Goal: Information Seeking & Learning: Learn about a topic

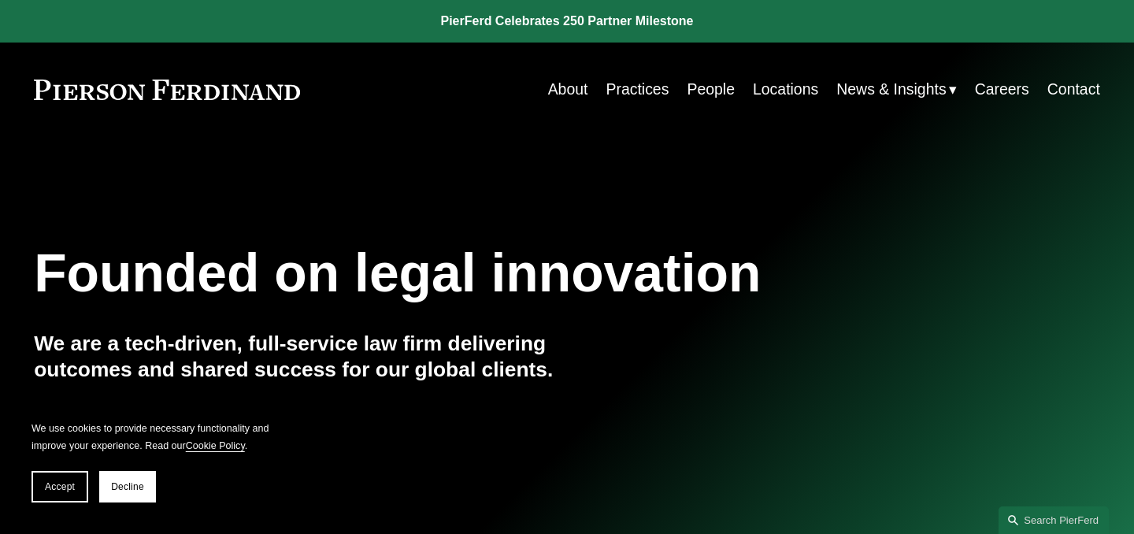
click at [697, 87] on link "People" at bounding box center [711, 89] width 48 height 31
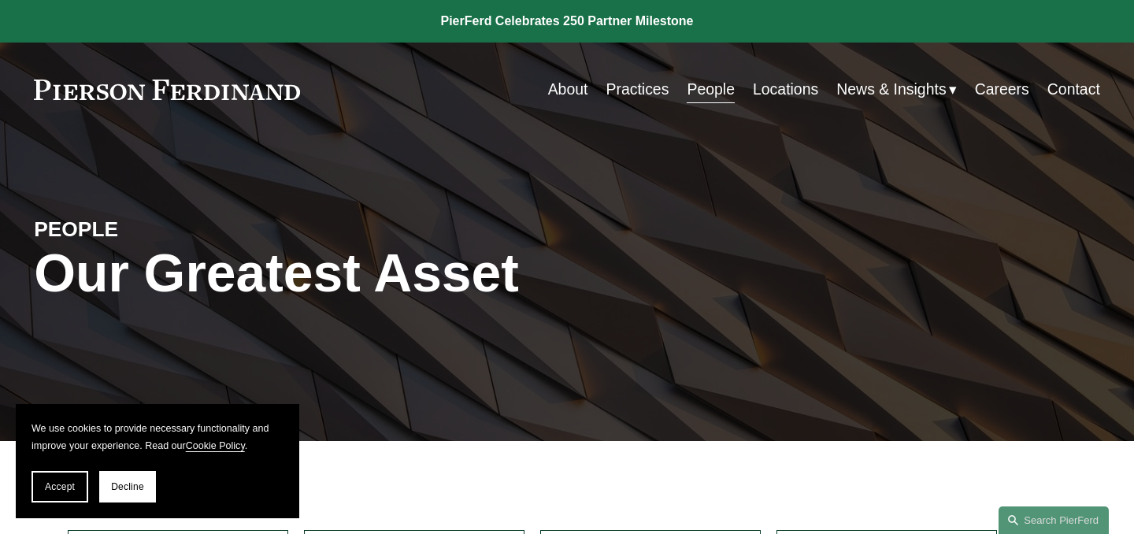
scroll to position [22, 0]
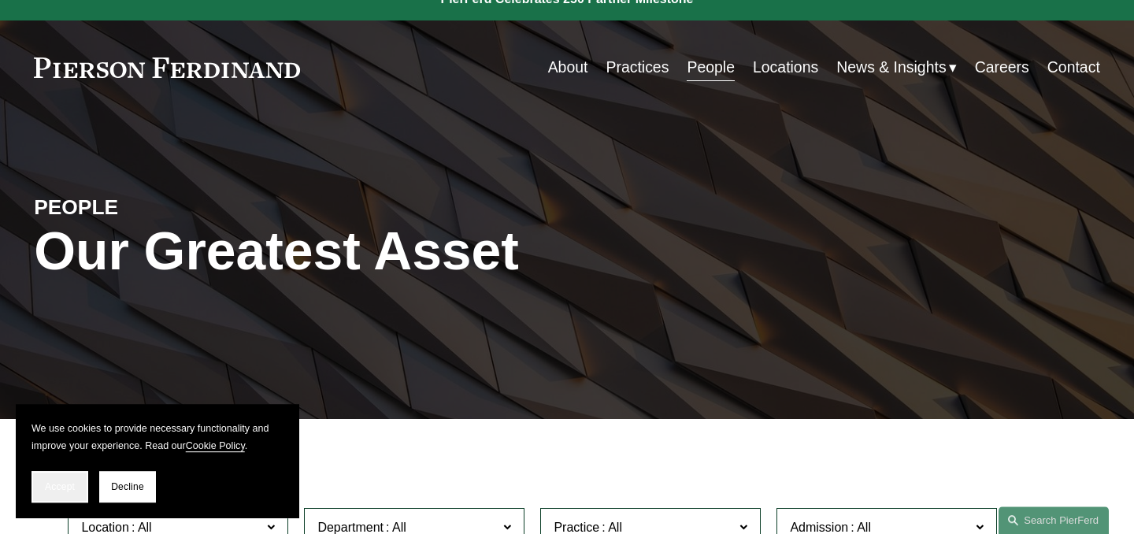
click at [58, 488] on span "Accept" at bounding box center [60, 486] width 30 height 11
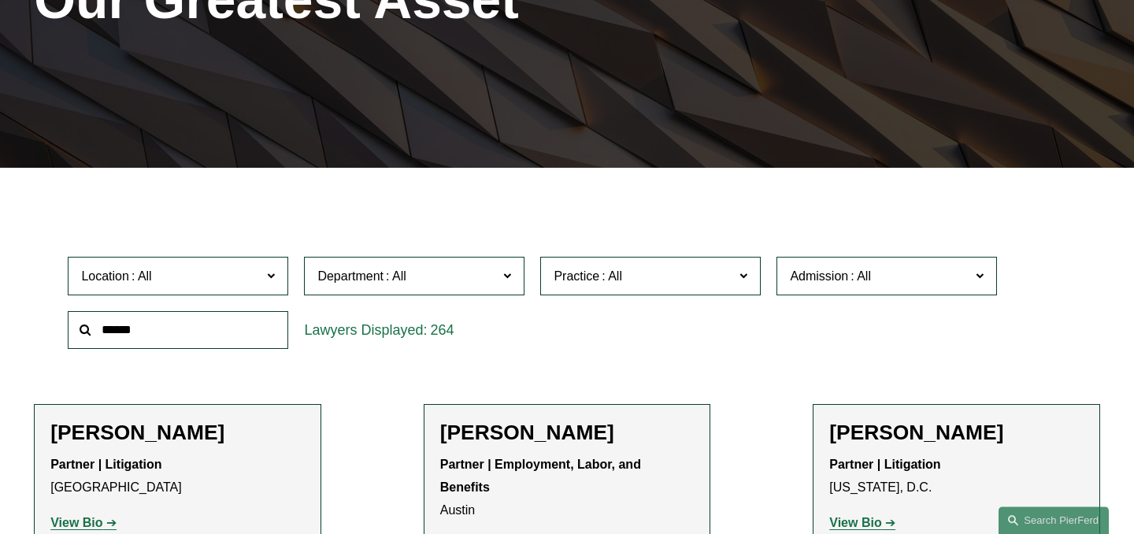
scroll to position [351, 0]
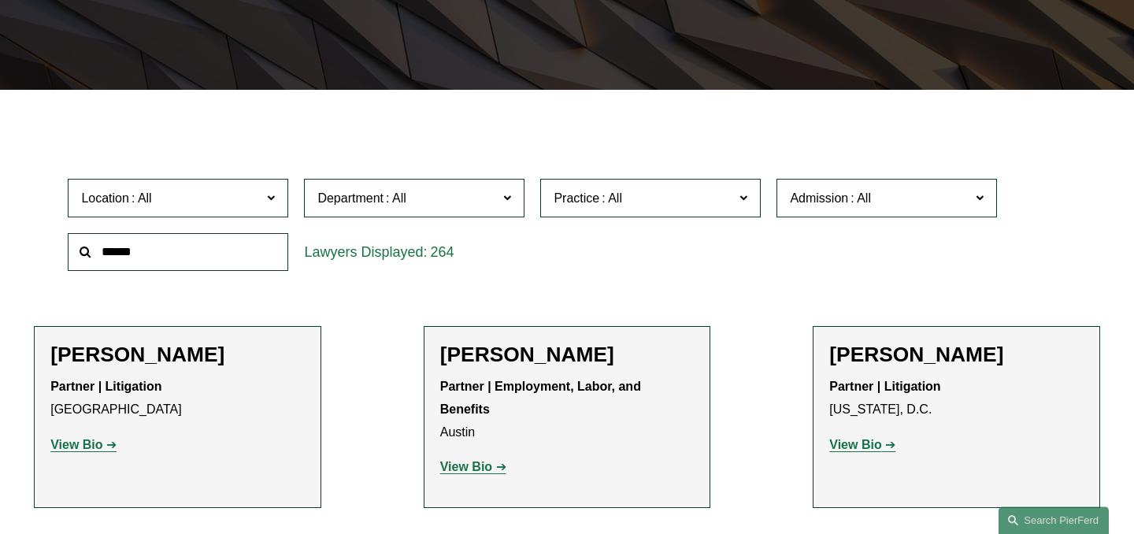
click at [178, 250] on input "text" at bounding box center [178, 252] width 221 height 39
type input "******"
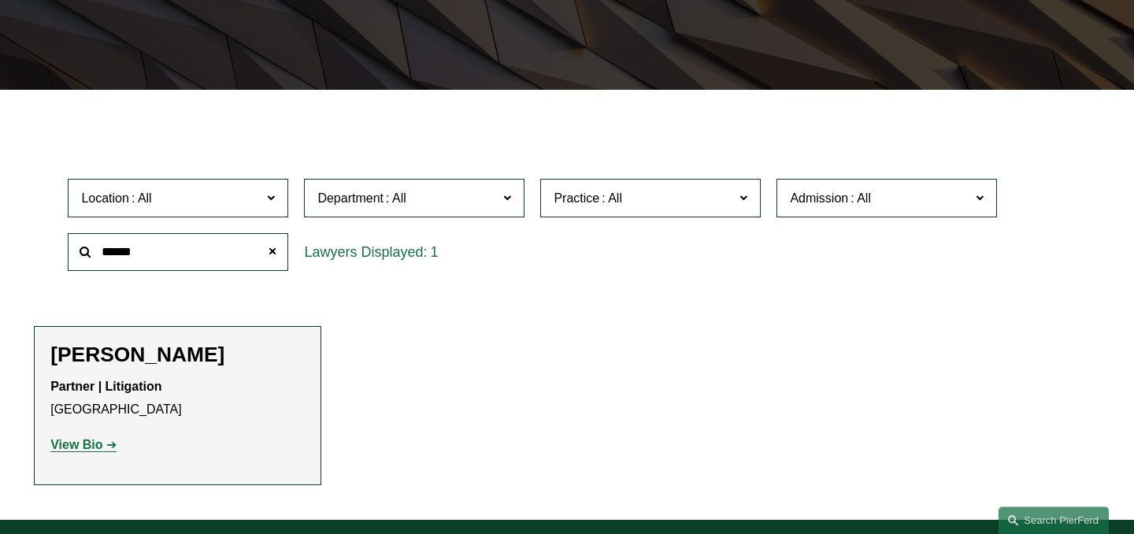
click at [72, 446] on strong "View Bio" at bounding box center [76, 444] width 52 height 13
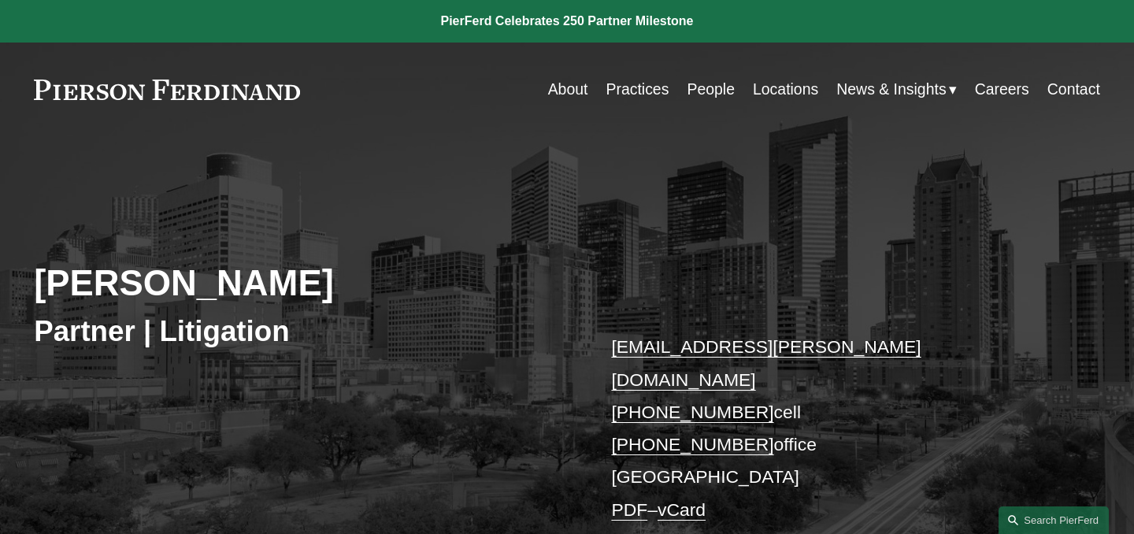
click at [564, 88] on link "About" at bounding box center [568, 89] width 40 height 31
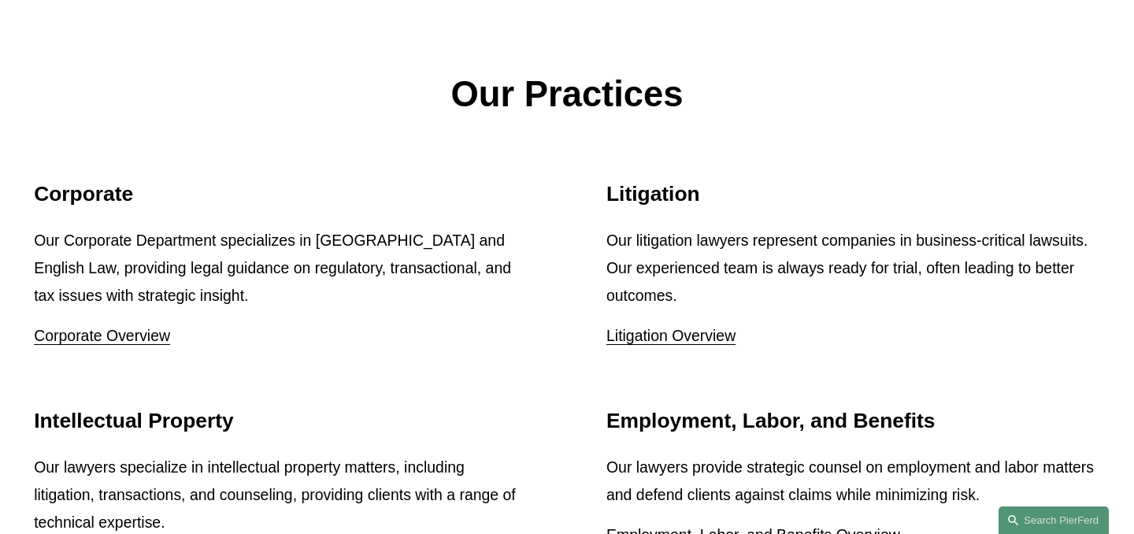
scroll to position [1885, 0]
